Goal: Use online tool/utility: Utilize a website feature to perform a specific function

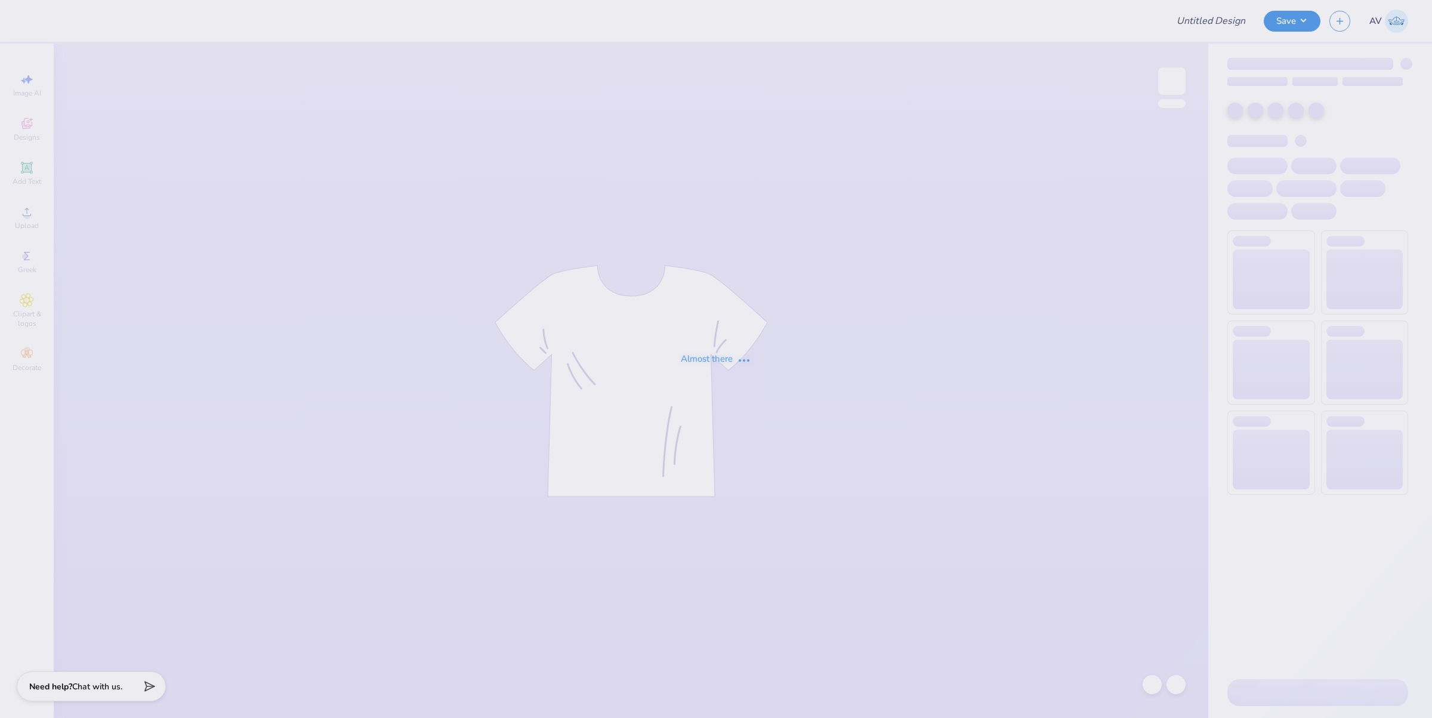
type input "Pink Alpha O"
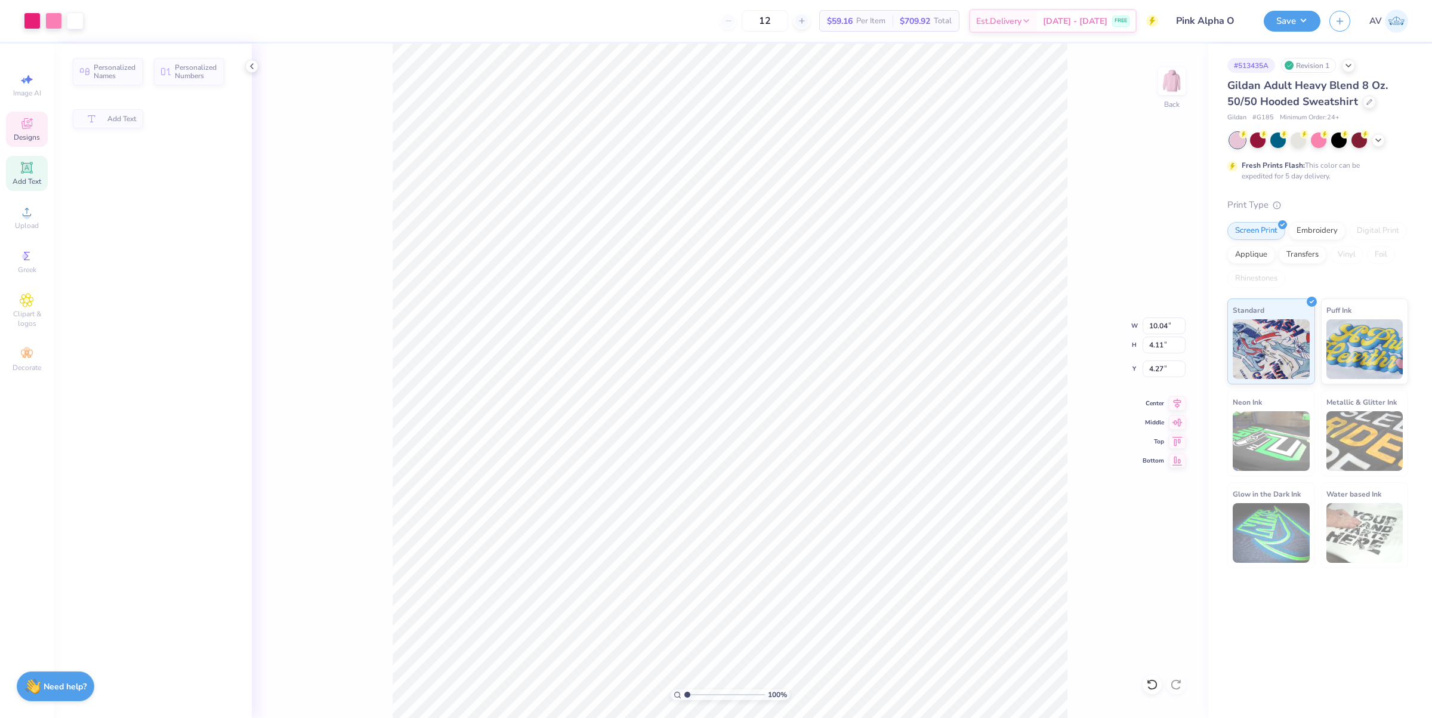
type input "10.04"
type input "4.11"
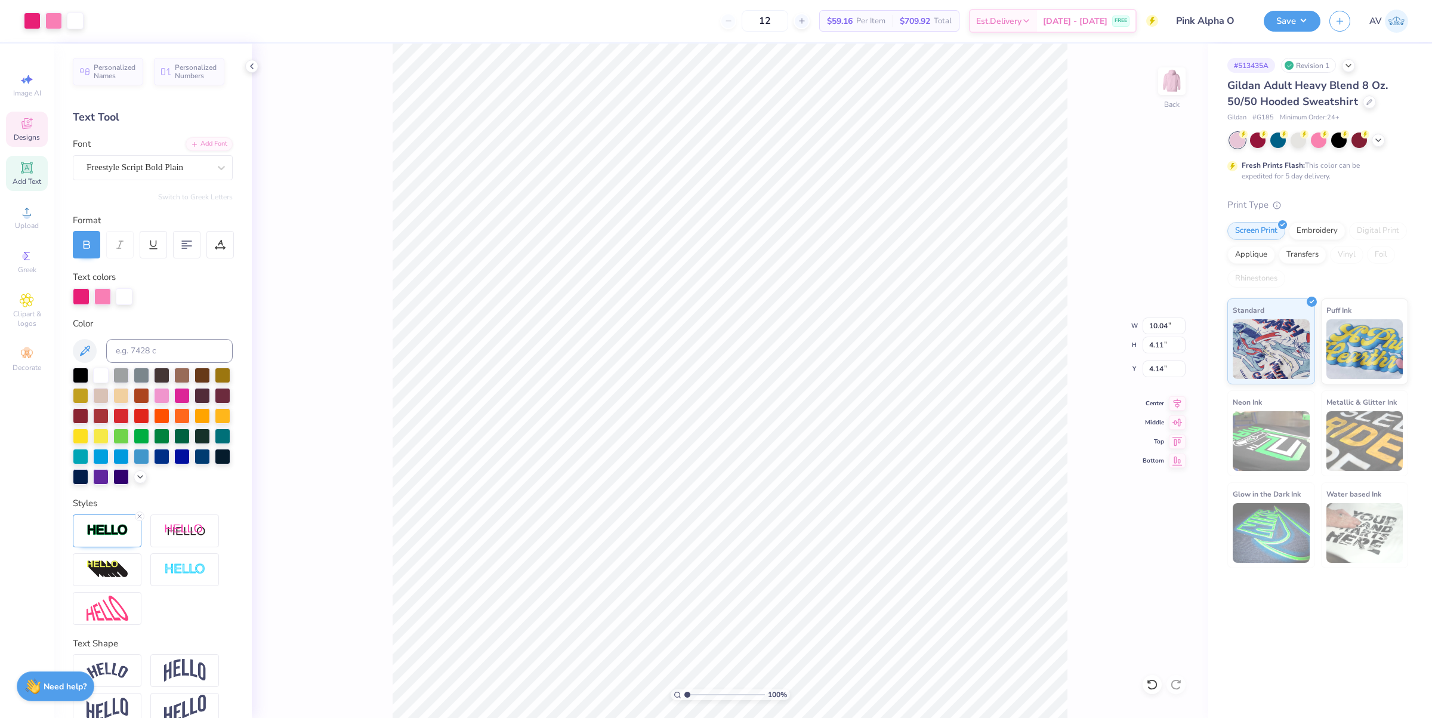
type input "4.14"
type input "3.60"
type input "2.58"
type input "7.65"
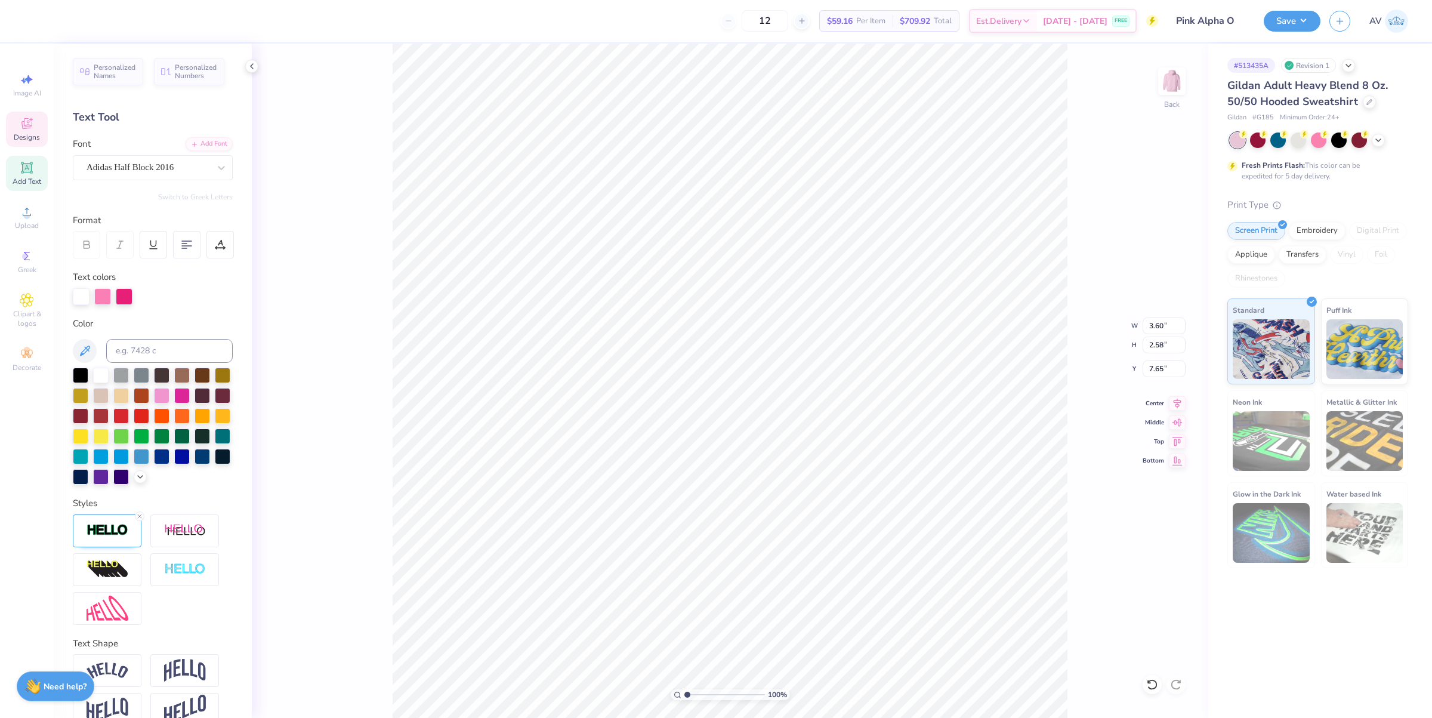
type input "1.89"
type input "2.56"
type input "3.60"
type input "2.58"
